Goal: Information Seeking & Learning: Learn about a topic

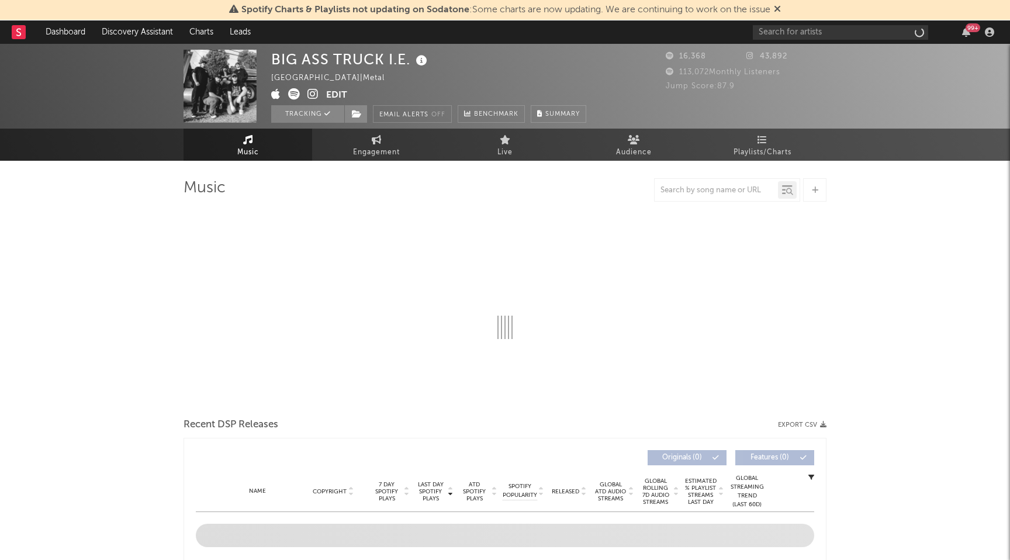
select select "6m"
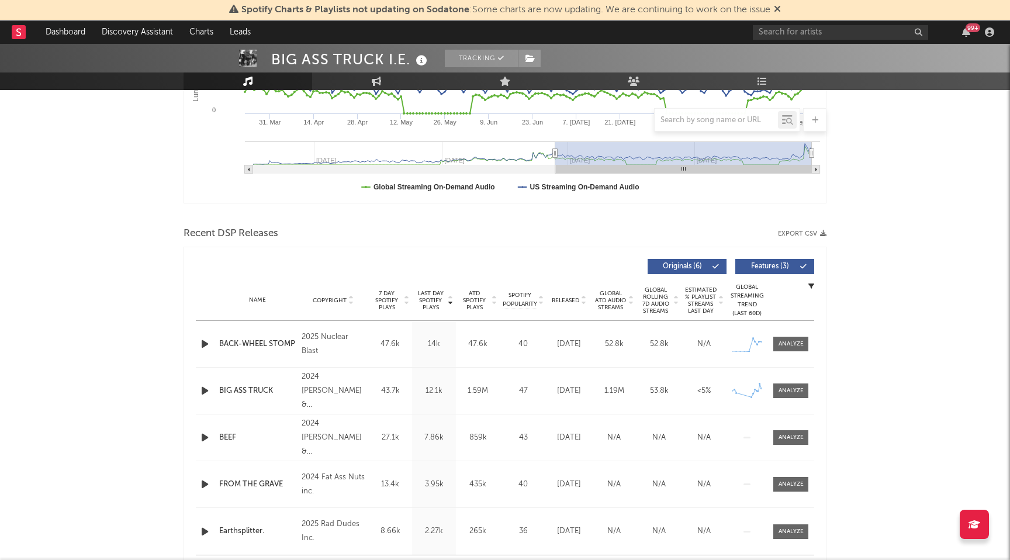
scroll to position [287, 0]
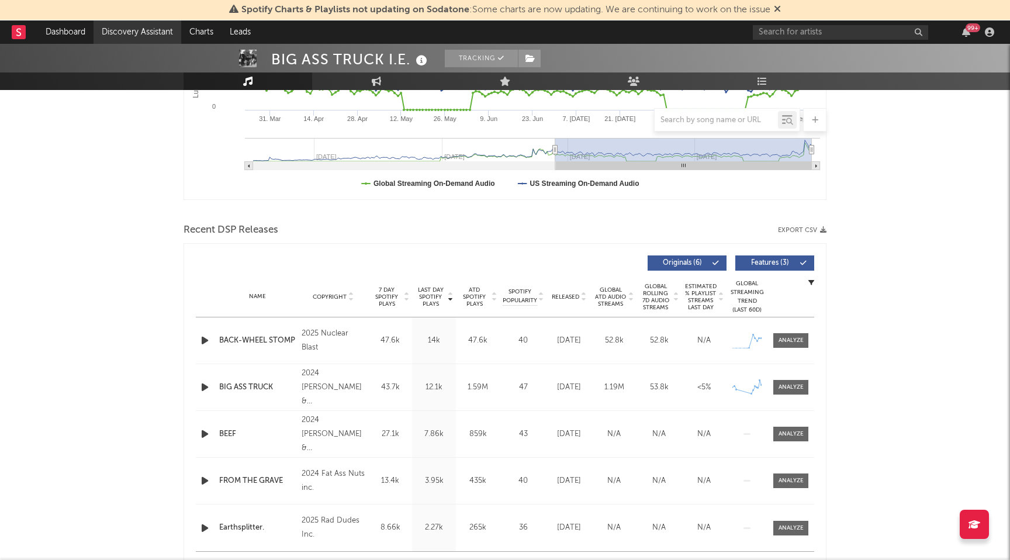
click at [119, 40] on link "Discovery Assistant" at bounding box center [138, 31] width 88 height 23
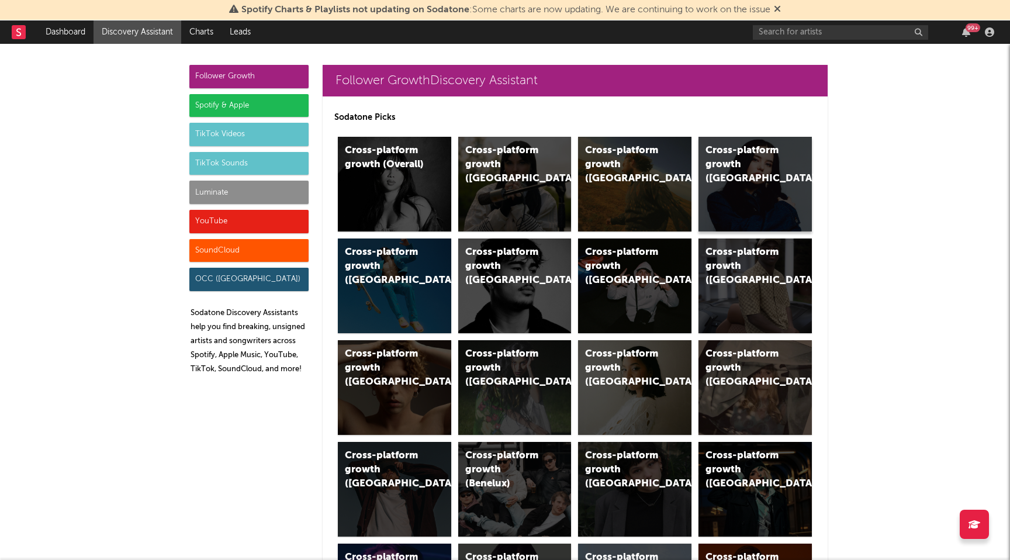
click at [735, 210] on div "Cross-platform growth ([GEOGRAPHIC_DATA])" at bounding box center [755, 184] width 113 height 95
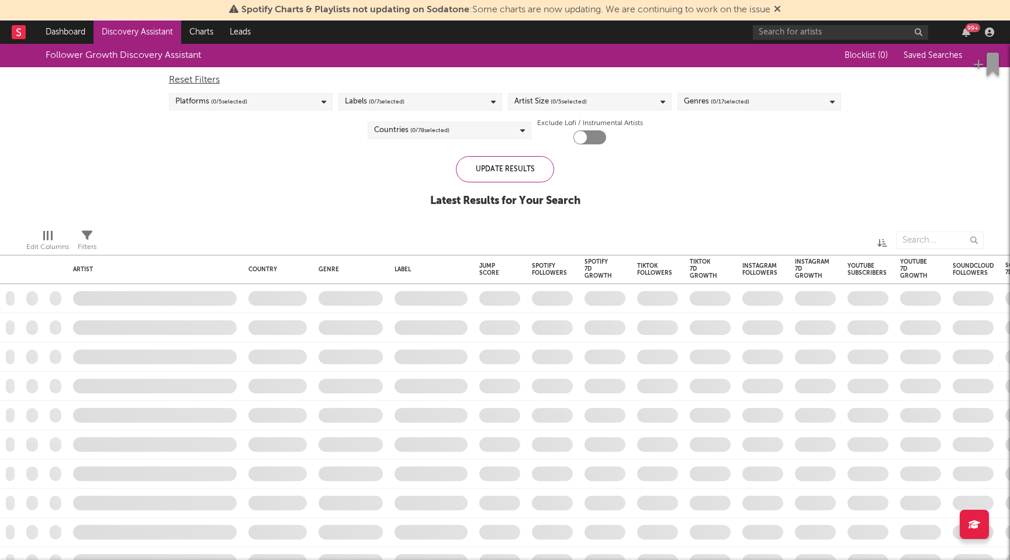
checkbox input "true"
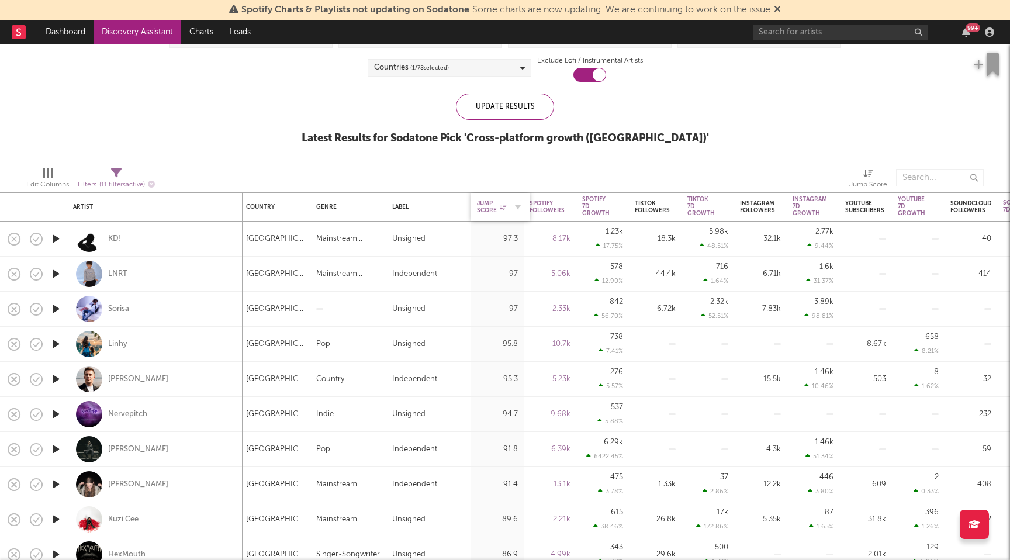
click at [502, 213] on div "Jump Score" at bounding box center [491, 207] width 29 height 14
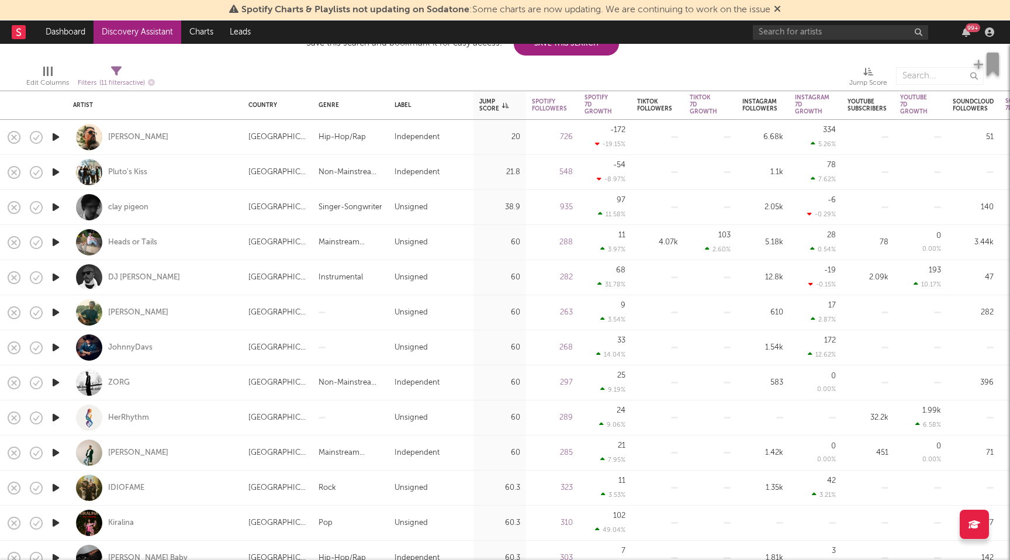
click at [59, 171] on icon "button" at bounding box center [56, 172] width 12 height 15
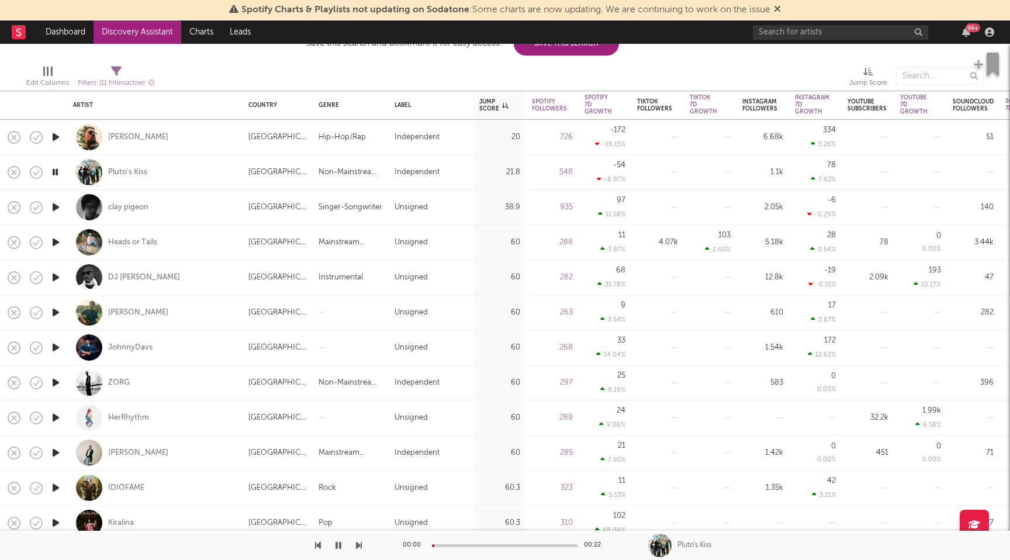
click at [59, 171] on icon "button" at bounding box center [55, 172] width 11 height 15
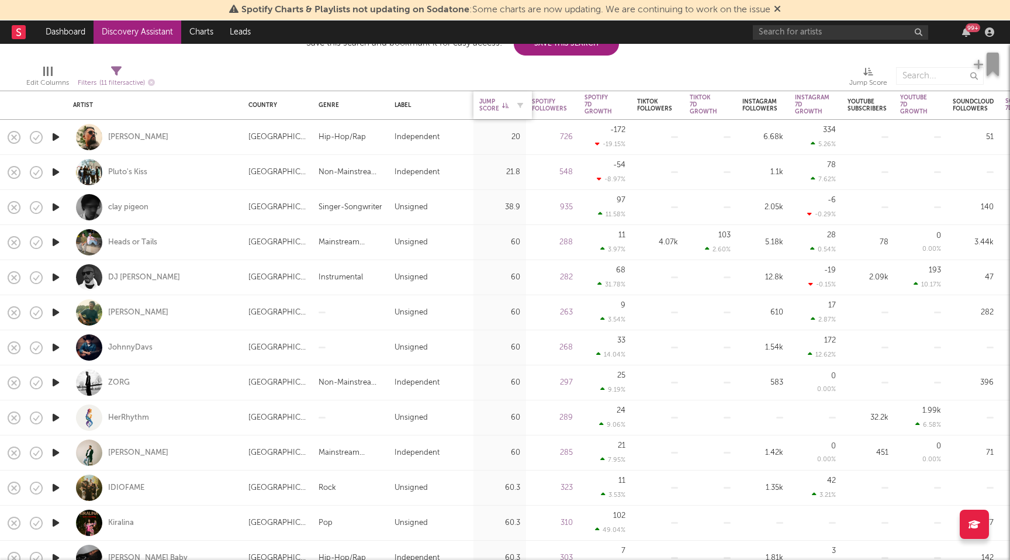
click at [506, 109] on div "Jump Score" at bounding box center [493, 105] width 29 height 14
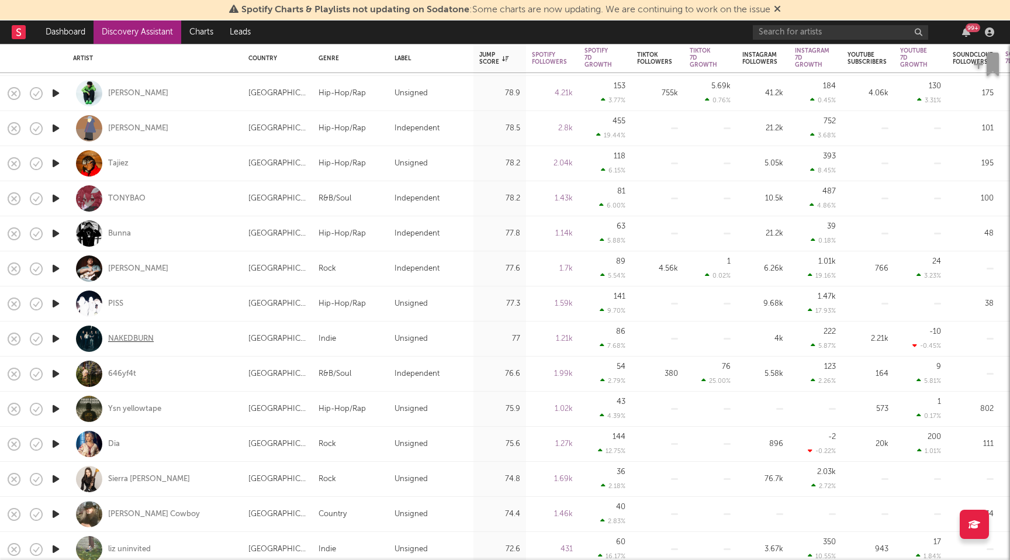
click at [148, 334] on div "NAKEDBURN" at bounding box center [131, 339] width 46 height 11
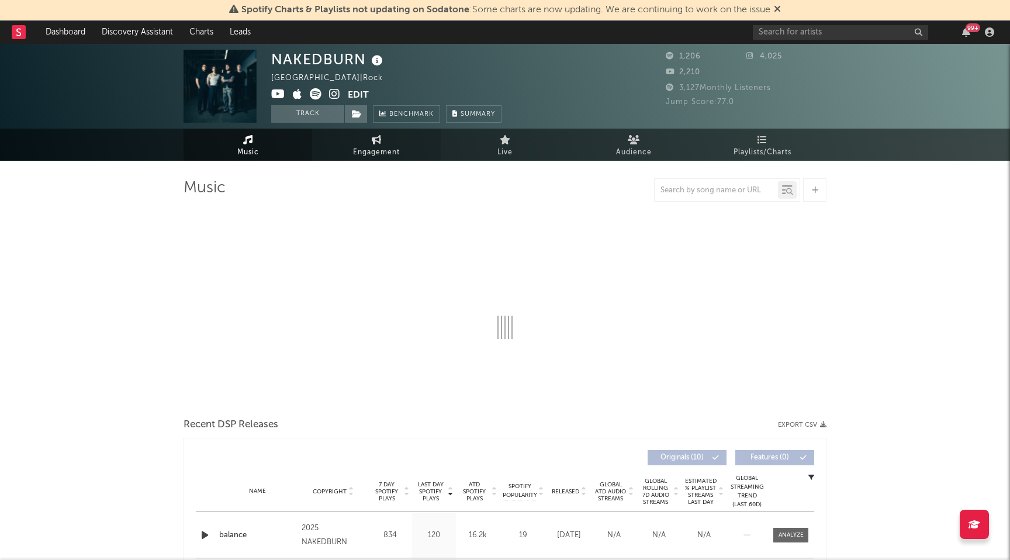
select select "1w"
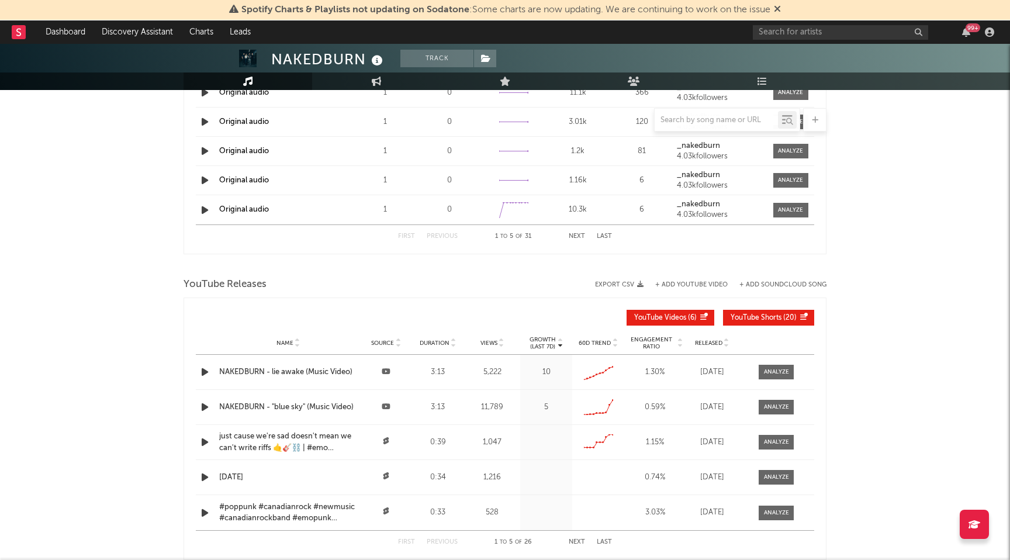
scroll to position [882, 0]
